Goal: Information Seeking & Learning: Learn about a topic

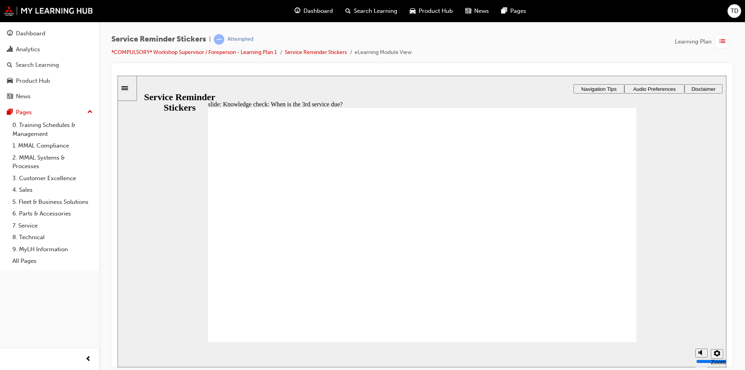
radio input "true"
drag, startPoint x: 406, startPoint y: 277, endPoint x: 243, endPoint y: 319, distance: 168.6
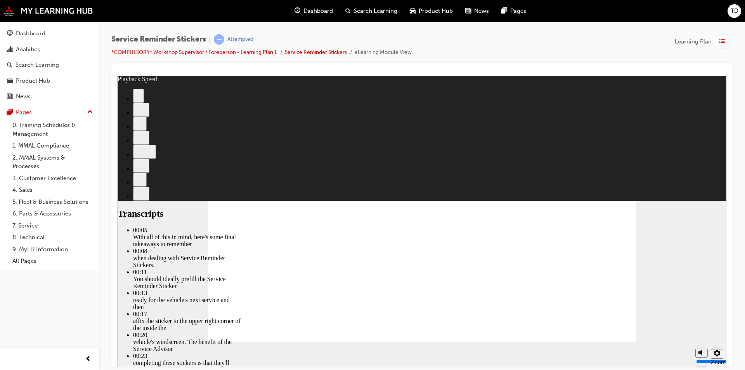
type input "24"
type input "110"
